Goal: Use online tool/utility: Utilize a website feature to perform a specific function

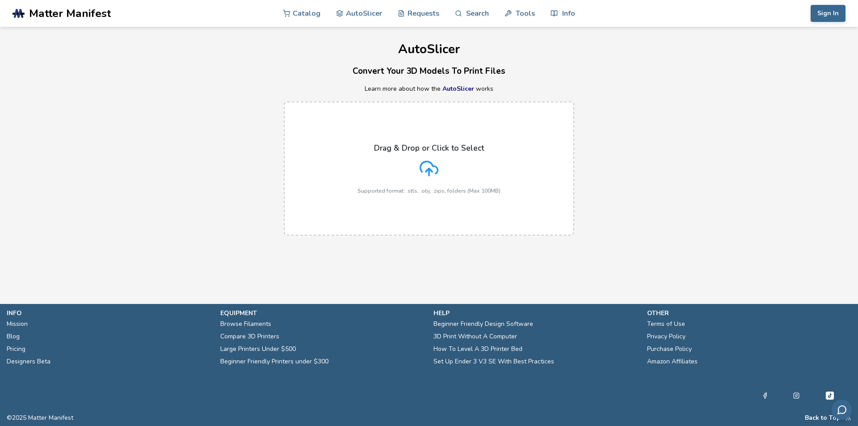
click at [427, 143] on p "Drag & Drop or Click to Select" at bounding box center [429, 147] width 110 height 9
click at [0, 0] on input "Drag & Drop or Click to Select Supported format: .stls, .obj, .zips, folders (M…" at bounding box center [0, 0] width 0 height 0
click at [822, 6] on button "Sign In" at bounding box center [828, 13] width 35 height 17
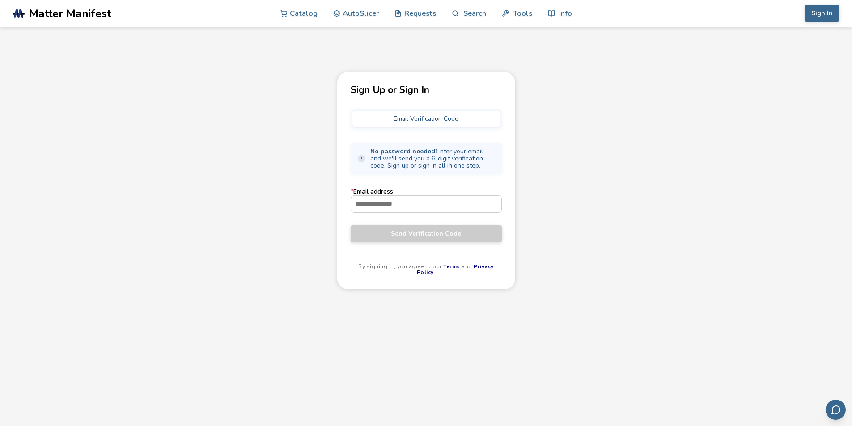
click at [401, 213] on form "* Email address Send Verification Code" at bounding box center [425, 215] width 151 height 54
click at [392, 210] on input "* Email address" at bounding box center [426, 204] width 150 height 16
type input "**********"
click at [350, 225] on button "Send Verification Code" at bounding box center [425, 233] width 151 height 17
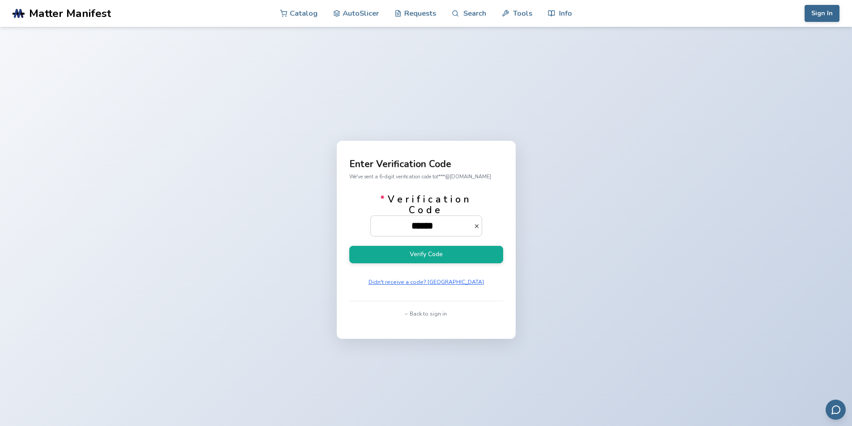
type input "******"
click at [349, 246] on button "Verify Code" at bounding box center [426, 254] width 154 height 17
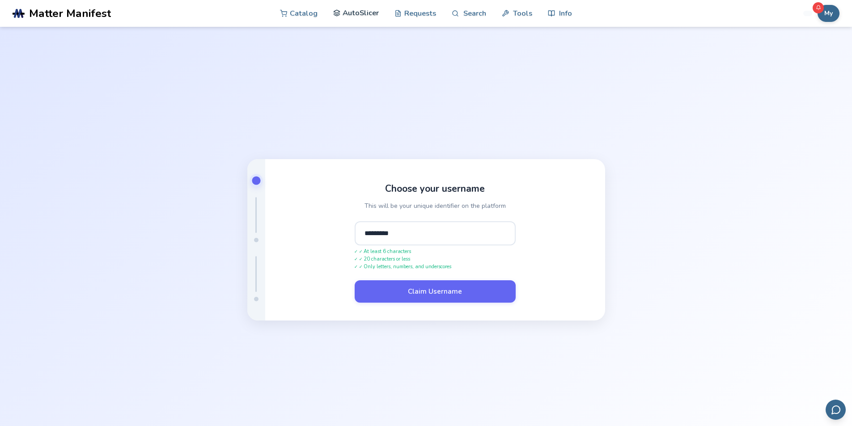
type input "*********"
click at [354, 280] on button "Claim Username" at bounding box center [434, 291] width 161 height 22
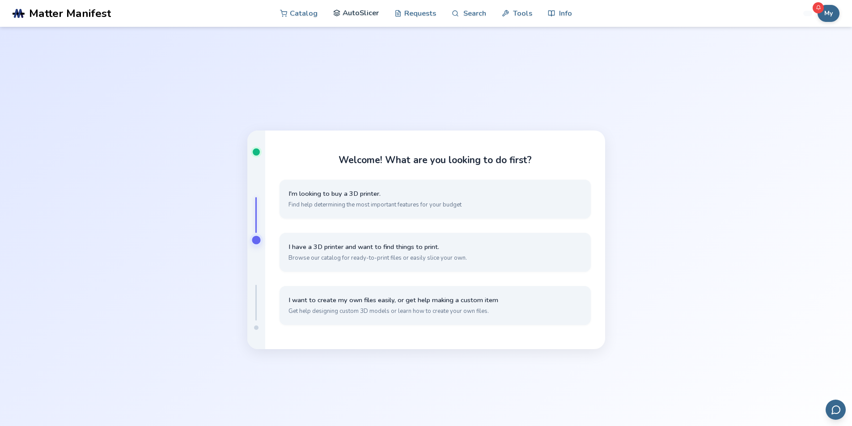
click at [362, 16] on link "AutoSlicer" at bounding box center [356, 13] width 46 height 27
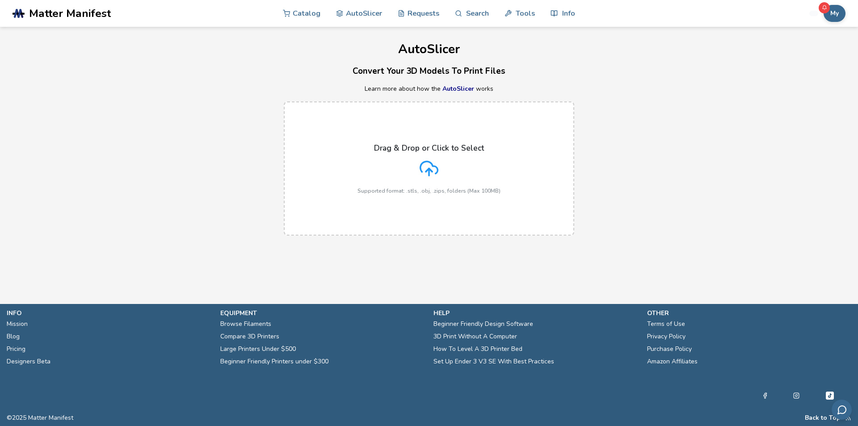
click at [388, 141] on label "Drag & Drop or Click to Select Supported format: .stls, .obj, .zips, folders (M…" at bounding box center [429, 168] width 291 height 134
click at [0, 0] on input "Drag & Drop or Click to Select Supported format: .stls, .obj, .zips, folders (M…" at bounding box center [0, 0] width 0 height 0
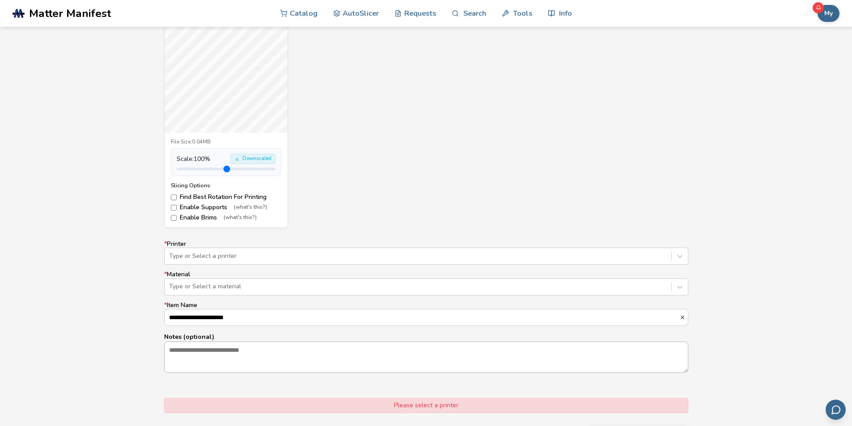
scroll to position [358, 0]
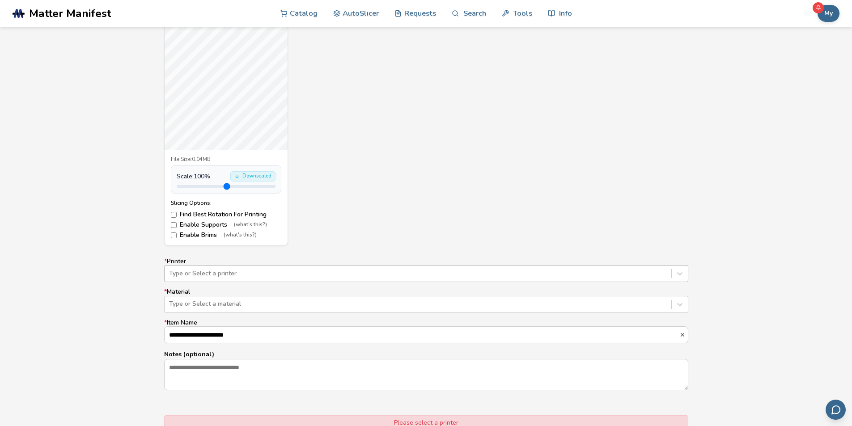
click at [207, 268] on div "Type or Select a printer" at bounding box center [417, 273] width 506 height 13
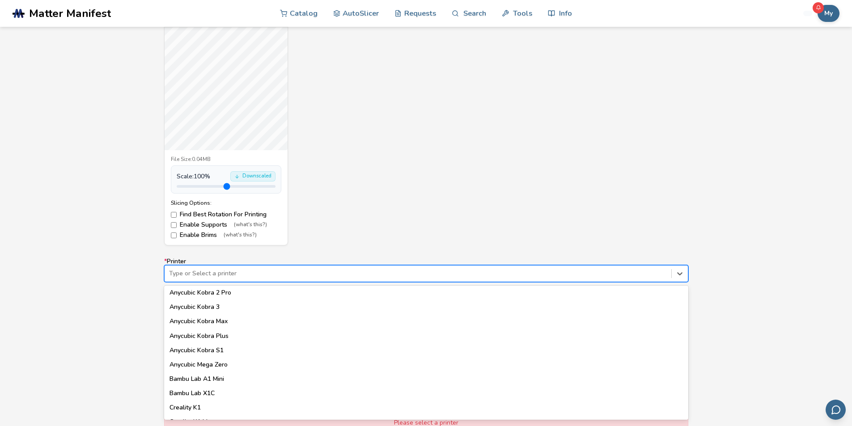
scroll to position [119, 0]
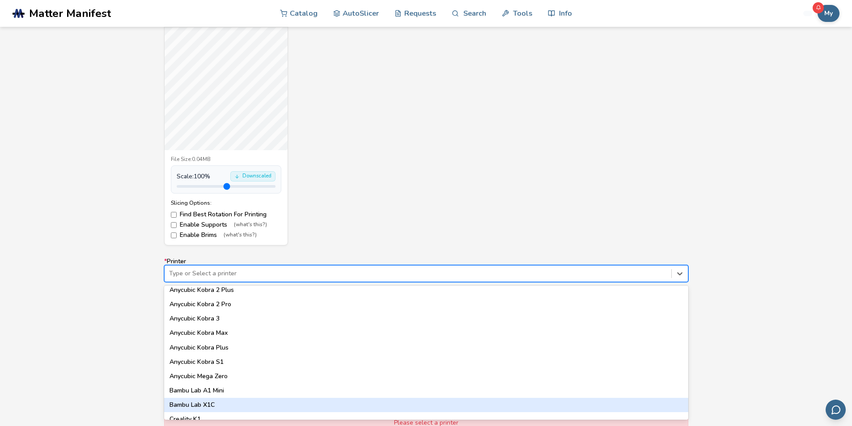
click at [225, 404] on div "Bambu Lab X1C" at bounding box center [426, 405] width 524 height 14
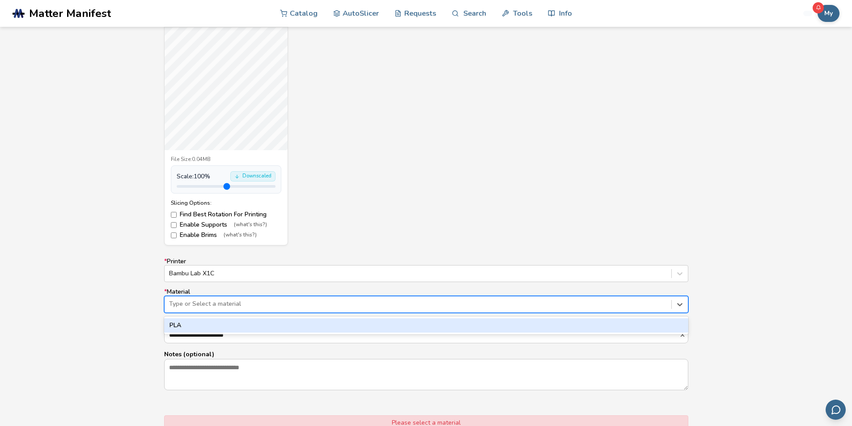
click at [219, 304] on div at bounding box center [417, 303] width 497 height 9
click at [219, 323] on div "PLA" at bounding box center [426, 325] width 524 height 14
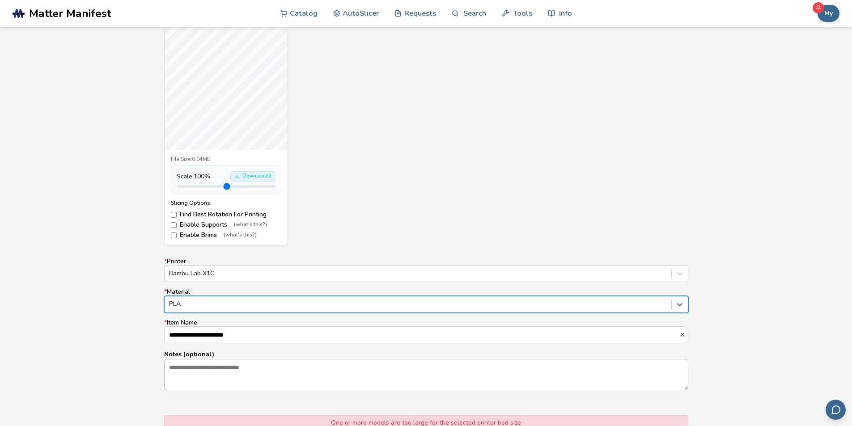
scroll to position [577, 0]
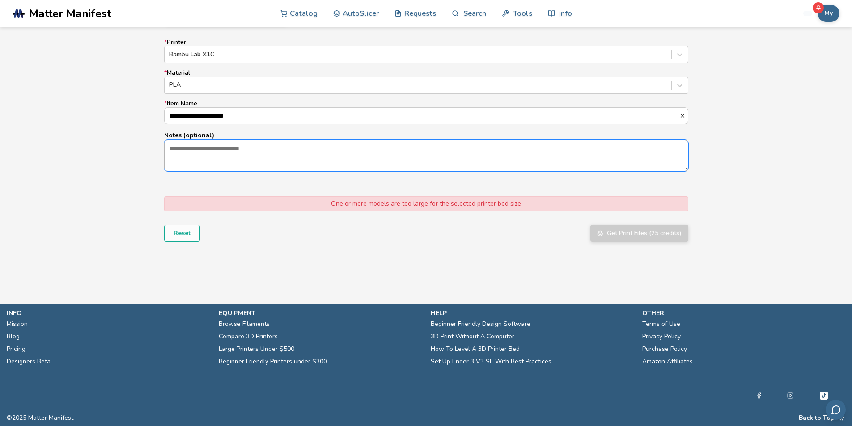
click at [257, 156] on textarea "Notes (optional)" at bounding box center [425, 155] width 523 height 30
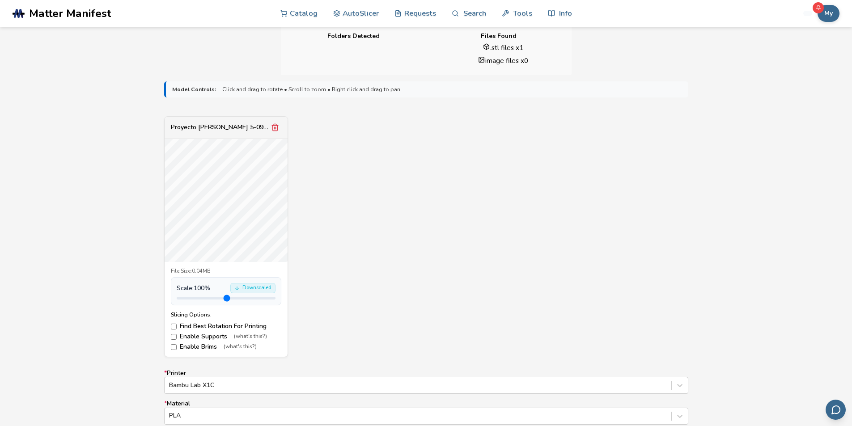
scroll to position [219, 0]
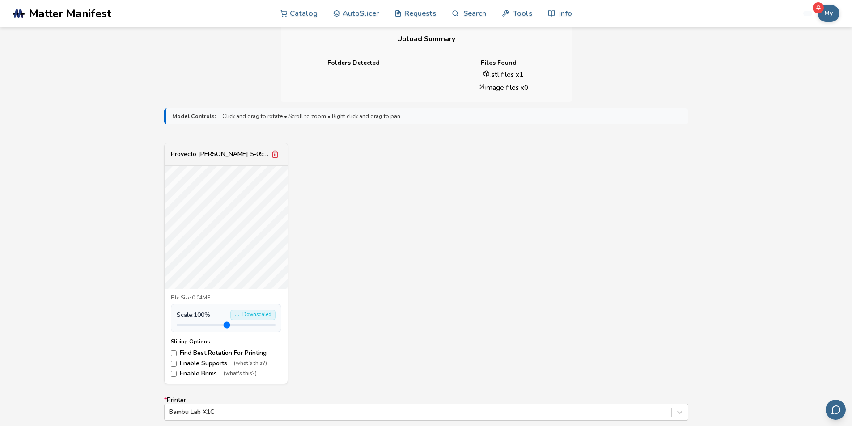
drag, startPoint x: 196, startPoint y: 321, endPoint x: 189, endPoint y: 323, distance: 7.4
click at [189, 323] on div "Scale: 100 % Downscaled" at bounding box center [226, 318] width 110 height 28
click at [190, 324] on input "range" at bounding box center [226, 325] width 99 height 3
type input "***"
click at [189, 324] on input "range" at bounding box center [226, 325] width 99 height 3
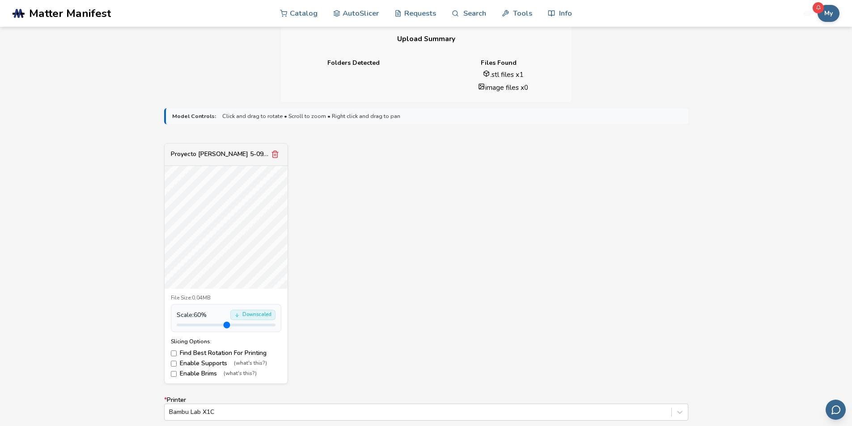
drag, startPoint x: 347, startPoint y: 282, endPoint x: 338, endPoint y: 281, distance: 9.1
click at [338, 281] on div "Proyecto [PERSON_NAME] 5-09.stl File Size: 0.04MB Scale: 60 % Downscaled Slicin…" at bounding box center [426, 263] width 524 height 241
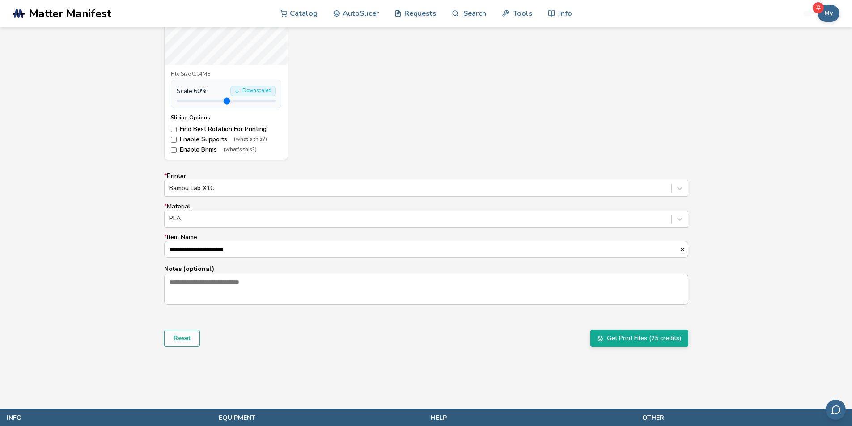
scroll to position [548, 0]
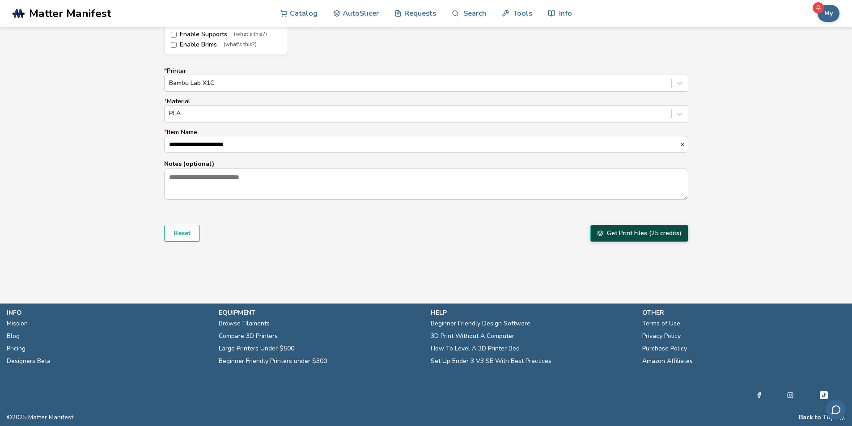
click at [643, 234] on button "Get Print Files (25 credits)" at bounding box center [639, 233] width 98 height 17
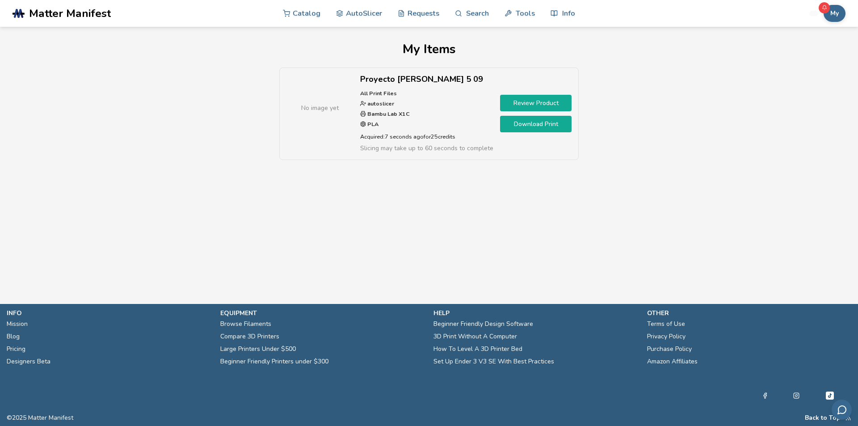
click at [500, 106] on link "Review Product" at bounding box center [536, 103] width 72 height 17
